Goal: Task Accomplishment & Management: Use online tool/utility

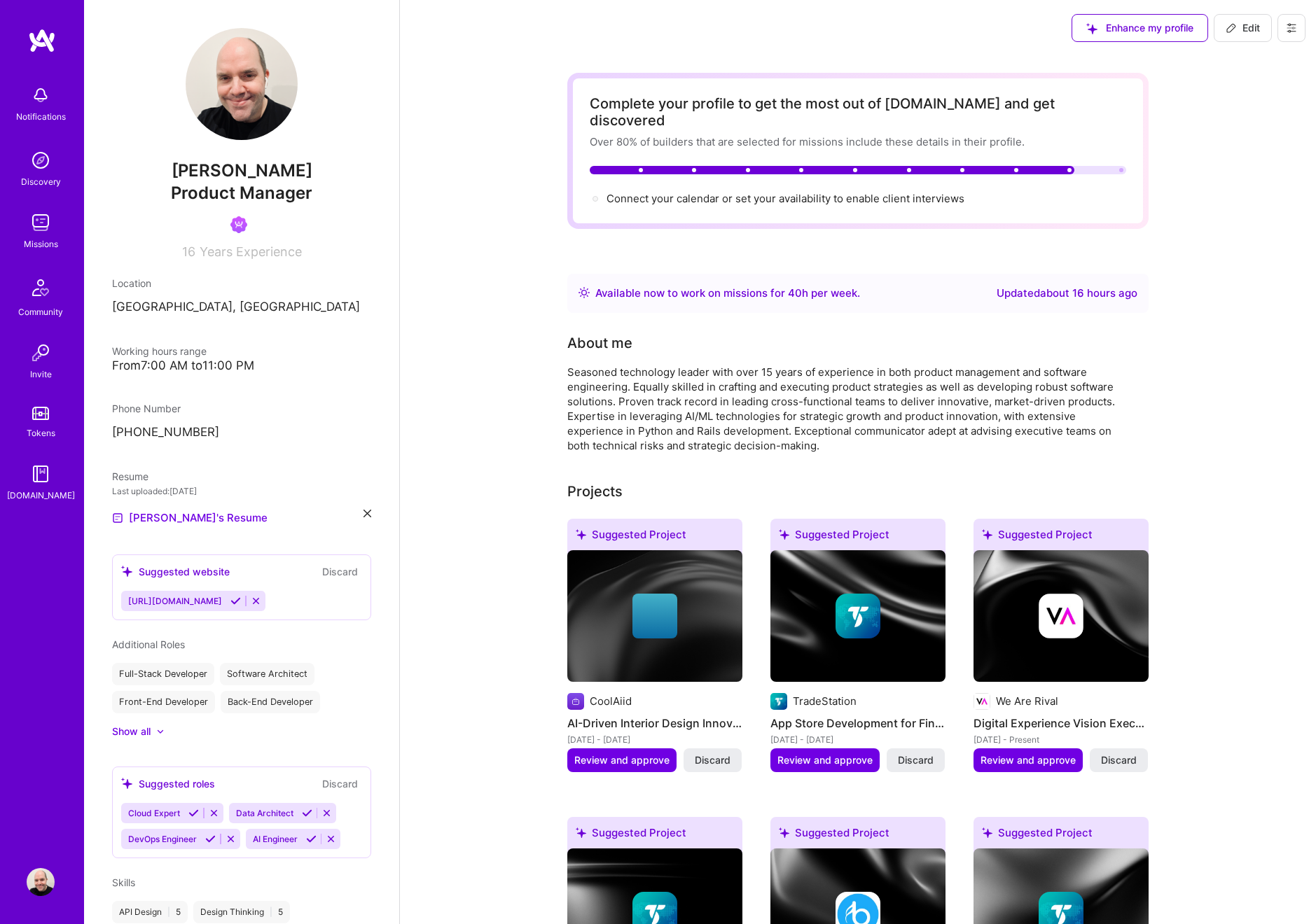
click at [50, 227] on img at bounding box center [41, 223] width 28 height 28
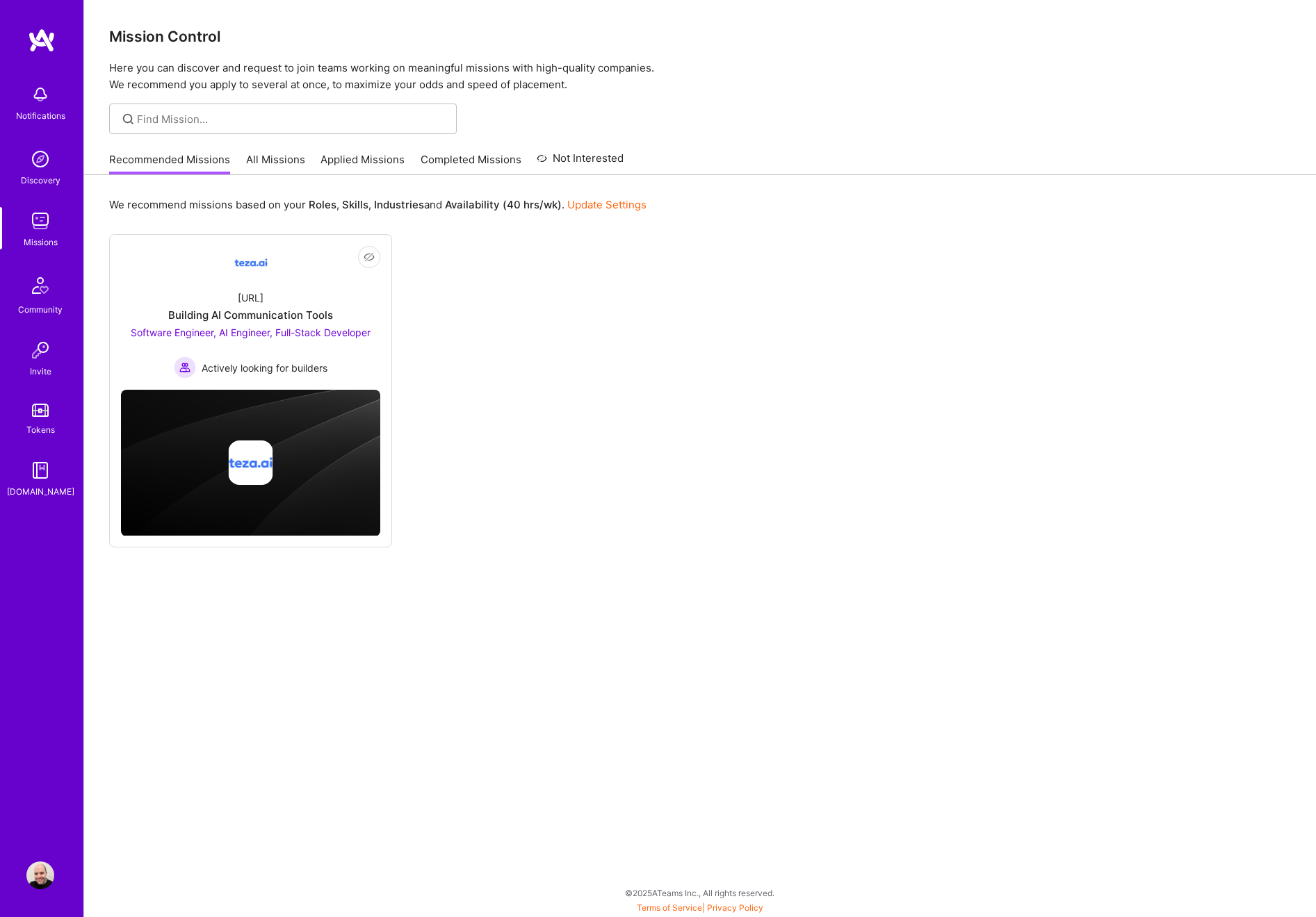
click at [267, 160] on link "All Missions" at bounding box center [276, 164] width 59 height 23
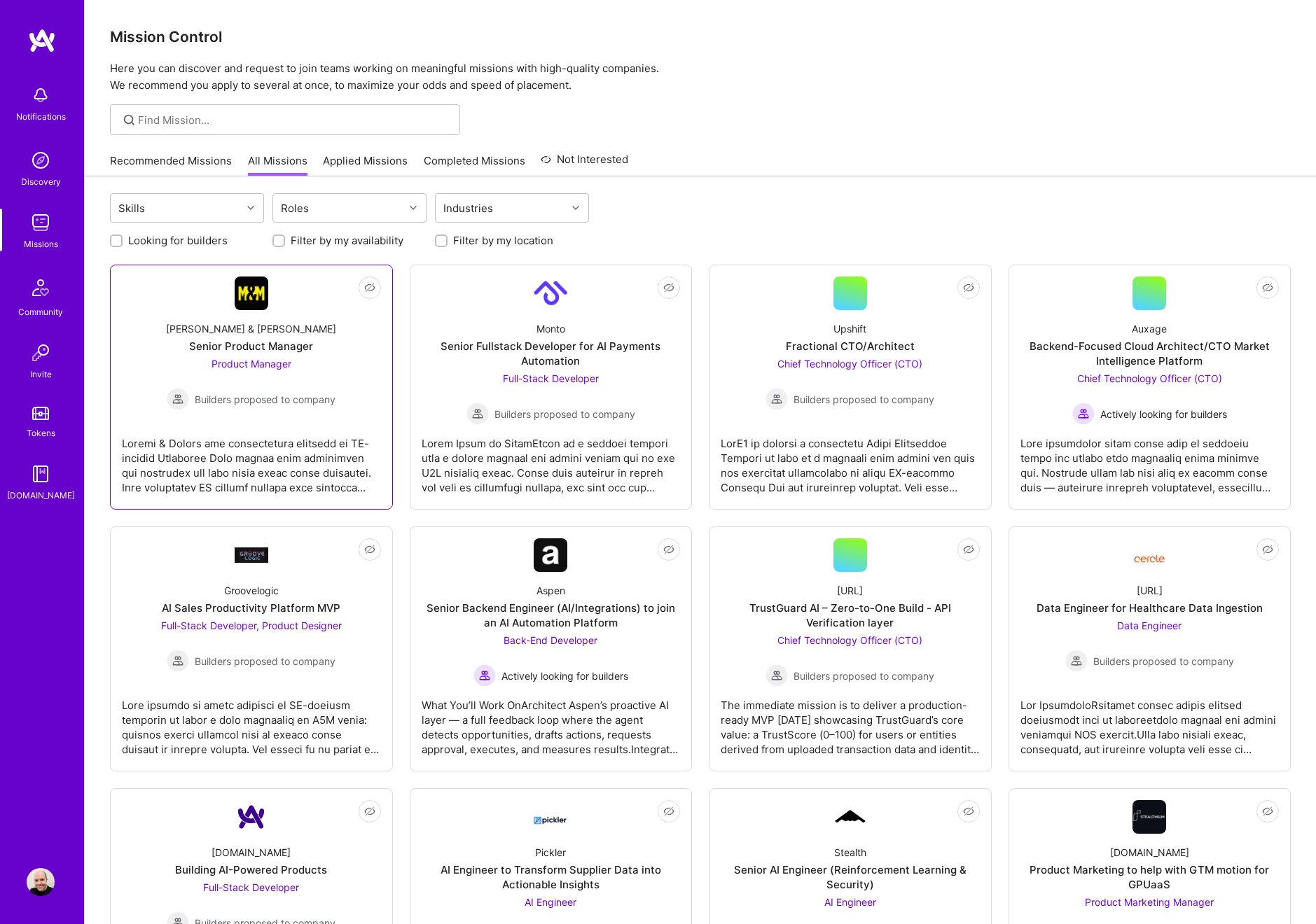
click at [262, 346] on div "Senior Product Manager" at bounding box center [251, 346] width 124 height 15
click at [431, 236] on div "Looking for builders Filter by my availability Filter by my location" at bounding box center [700, 237] width 1181 height 22
drag, startPoint x: 441, startPoint y: 243, endPoint x: 192, endPoint y: 249, distance: 249.1
click at [441, 243] on input "Filter by my location" at bounding box center [442, 242] width 10 height 10
checkbox input "true"
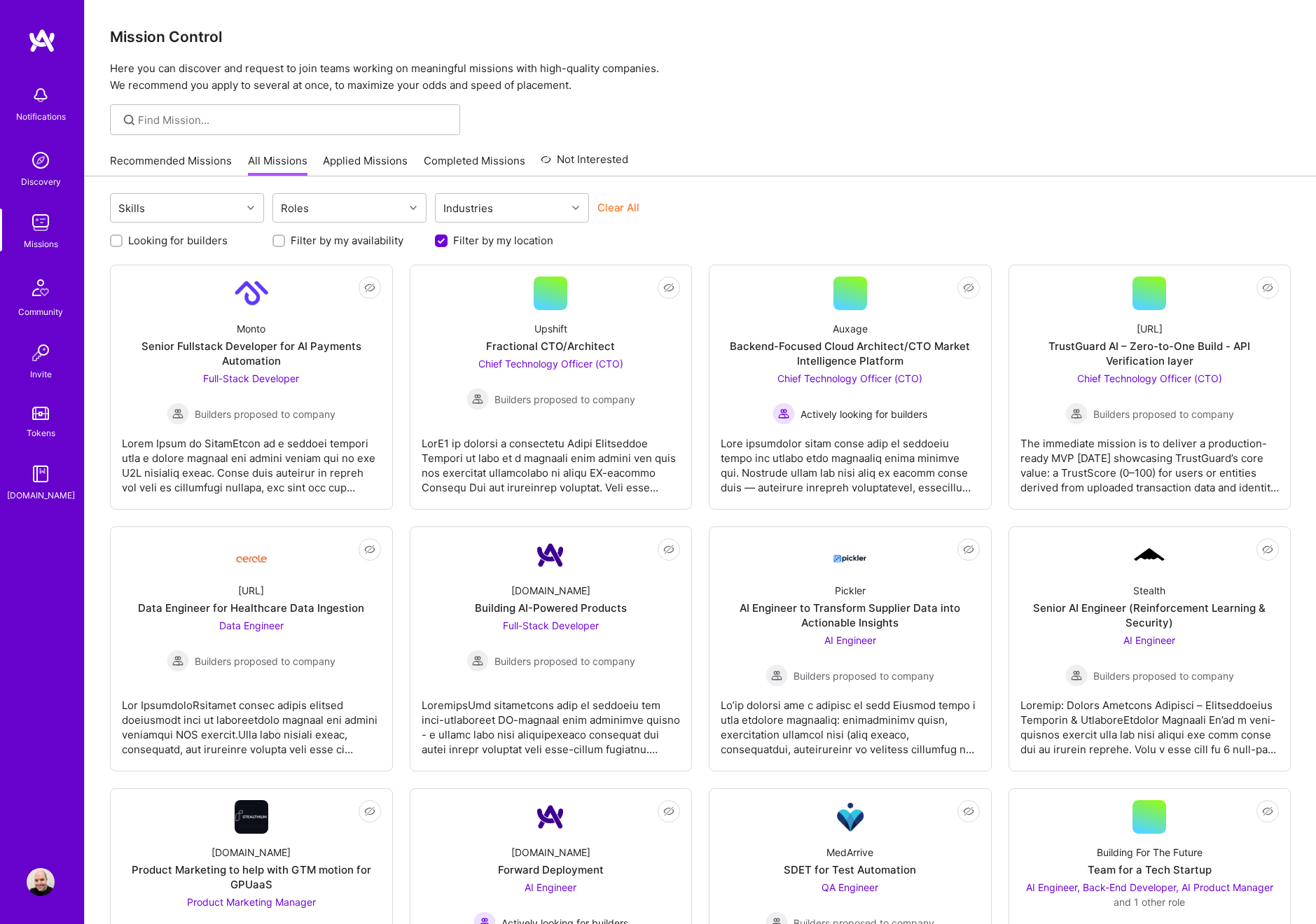
click at [111, 242] on div at bounding box center [116, 241] width 13 height 13
click at [118, 240] on input "Looking for builders" at bounding box center [118, 242] width 10 height 10
checkbox input "true"
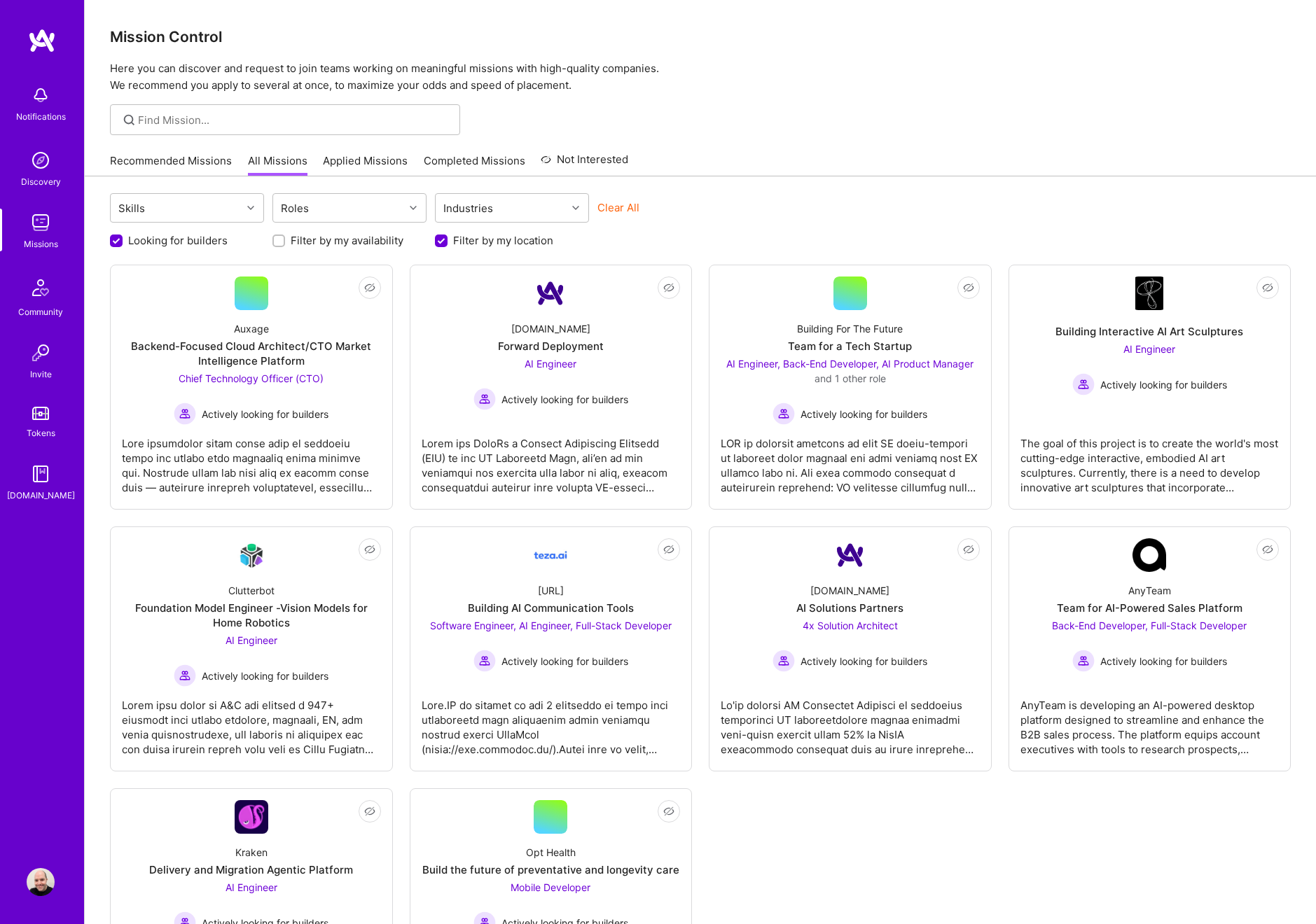
click at [167, 161] on link "Recommended Missions" at bounding box center [171, 165] width 122 height 23
